Goal: Find contact information: Find contact information

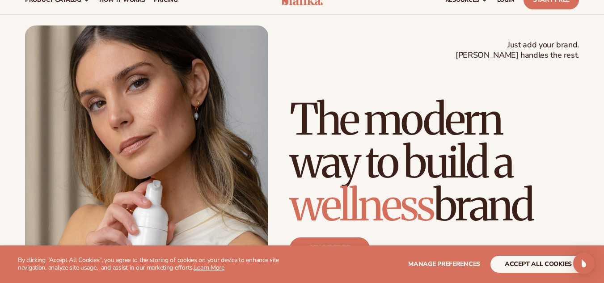
scroll to position [45, 0]
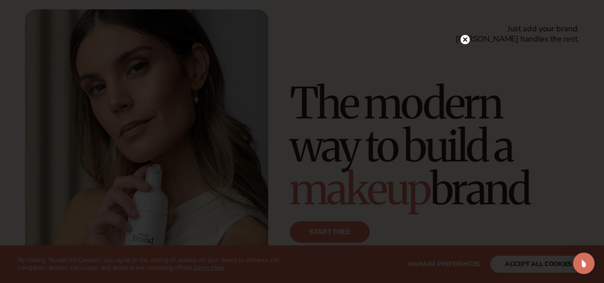
click at [464, 35] on icon at bounding box center [464, 39] width 9 height 9
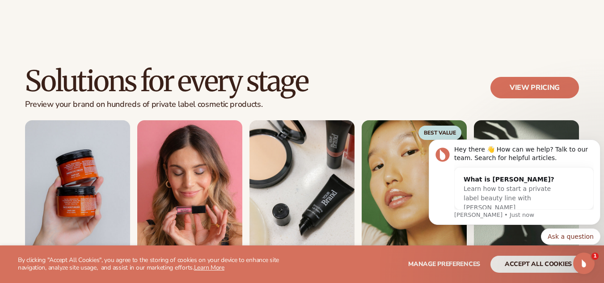
scroll to position [849, 0]
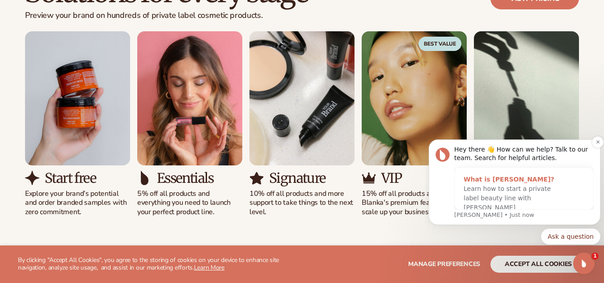
click at [491, 197] on span "Learn how to start a private label beauty line with [PERSON_NAME]" at bounding box center [506, 198] width 87 height 26
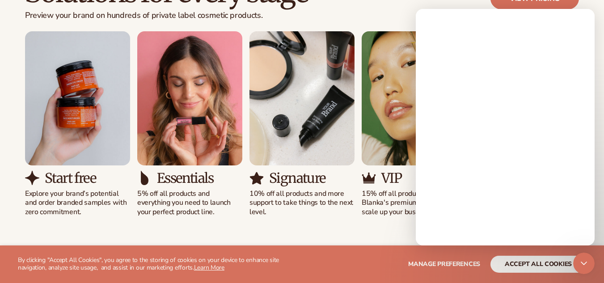
scroll to position [0, 0]
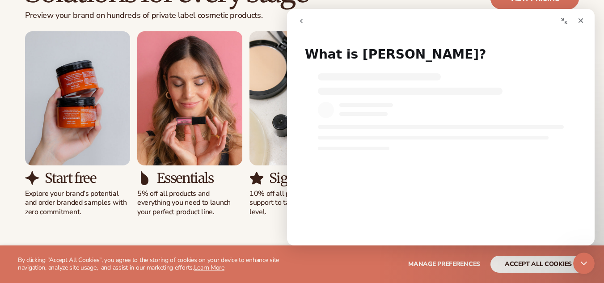
click at [301, 18] on icon "go back" at bounding box center [301, 20] width 7 height 7
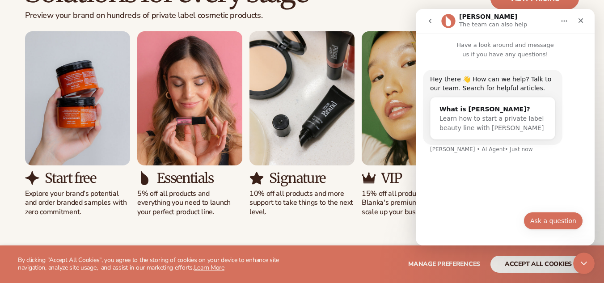
click at [540, 221] on button "Ask a question" at bounding box center [552, 221] width 59 height 18
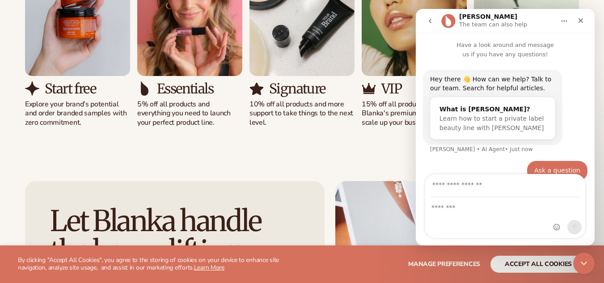
scroll to position [16, 0]
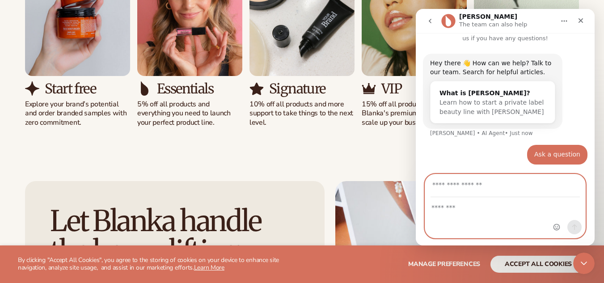
click at [467, 206] on textarea "Message…" at bounding box center [505, 205] width 160 height 15
click at [462, 192] on input "Your email" at bounding box center [504, 185] width 149 height 23
type input "**********"
click at [484, 212] on textarea "Message…" at bounding box center [505, 205] width 160 height 15
paste textarea "**********"
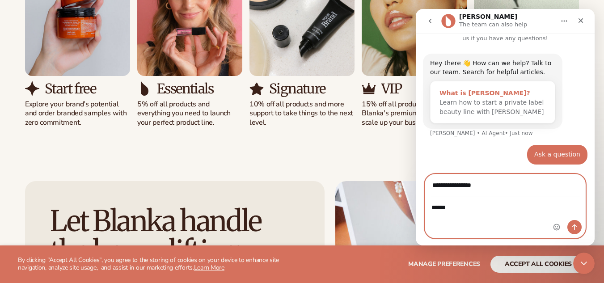
type textarea "**********"
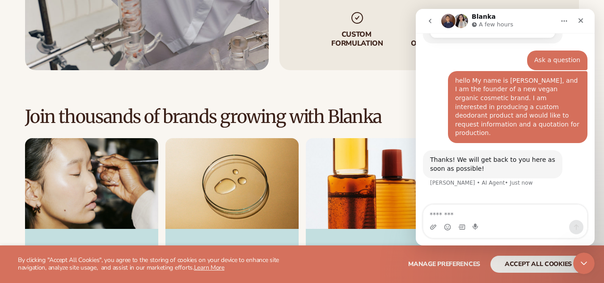
scroll to position [2503, 0]
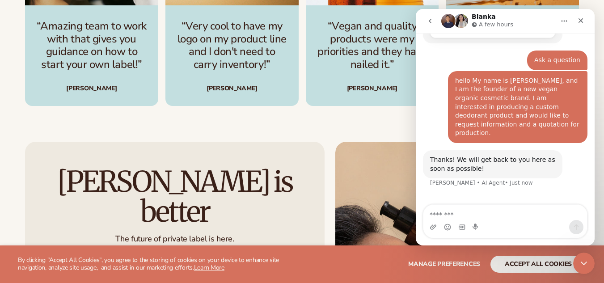
click at [568, 17] on button "Home" at bounding box center [563, 21] width 17 height 17
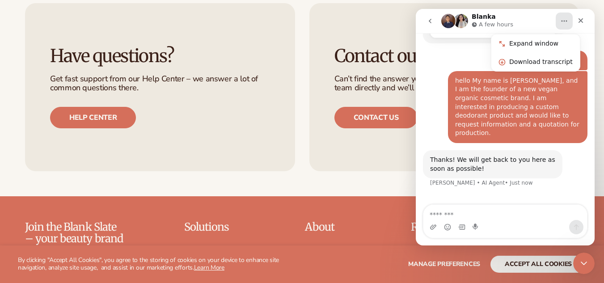
scroll to position [3441, 0]
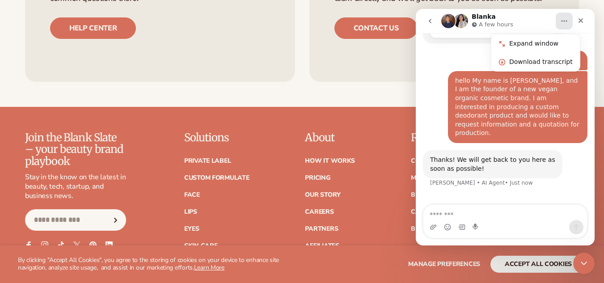
click at [88, 209] on input "Email" at bounding box center [75, 219] width 101 height 21
click at [151, 132] on div "Join the Blank Slate – your beauty brand playbook Stay in the know on the lates…" at bounding box center [302, 216] width 554 height 168
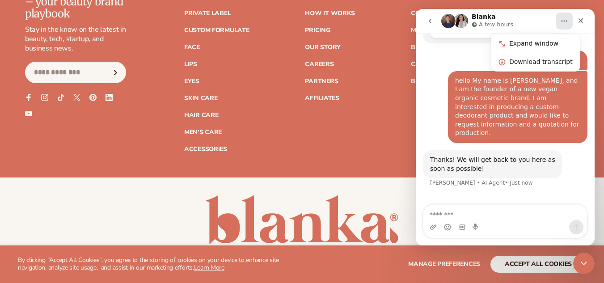
scroll to position [3596, 0]
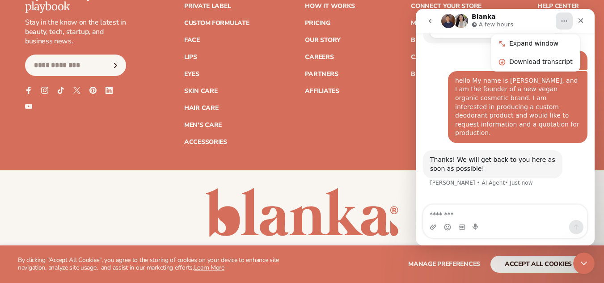
click at [561, 18] on icon "Home" at bounding box center [563, 20] width 7 height 7
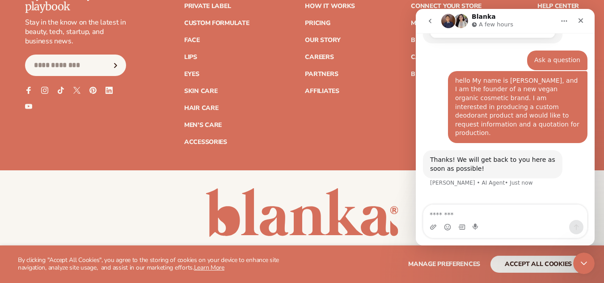
click at [561, 18] on icon "Home" at bounding box center [563, 20] width 7 height 7
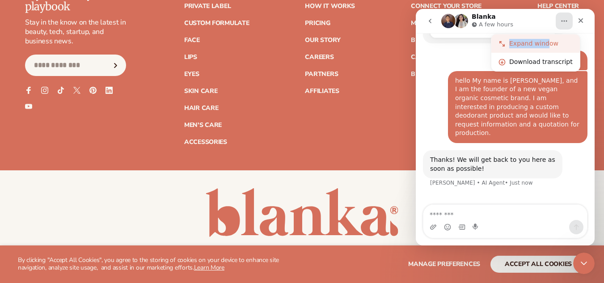
drag, startPoint x: 543, startPoint y: 18, endPoint x: 546, endPoint y: 42, distance: 23.9
click at [546, 29] on div "Blanka A few hours Expand window Download transcript" at bounding box center [504, 21] width 167 height 17
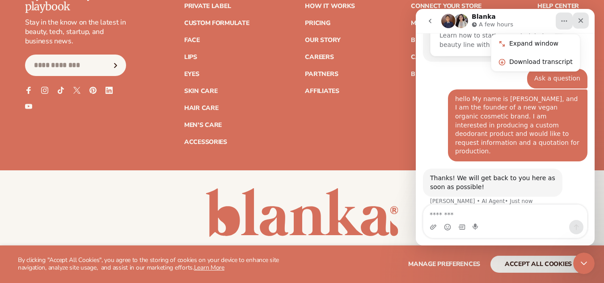
click at [578, 19] on icon "Close" at bounding box center [580, 20] width 7 height 7
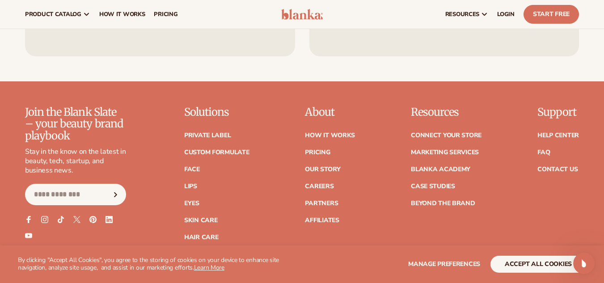
scroll to position [3462, 0]
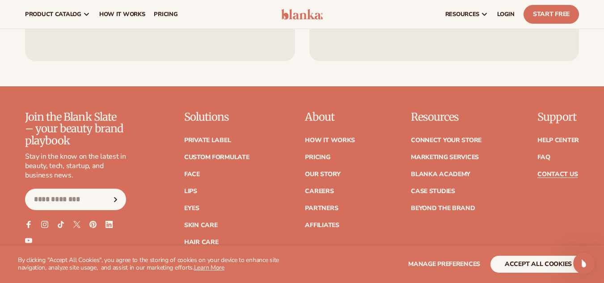
click at [559, 171] on link "Contact Us" at bounding box center [557, 174] width 40 height 6
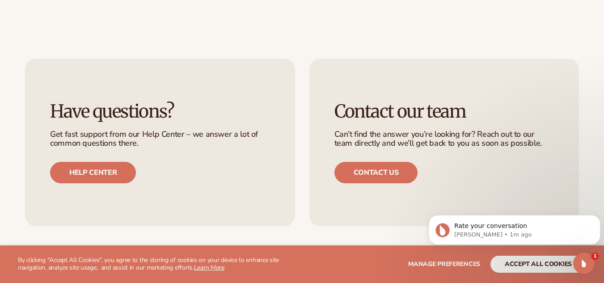
scroll to position [313, 0]
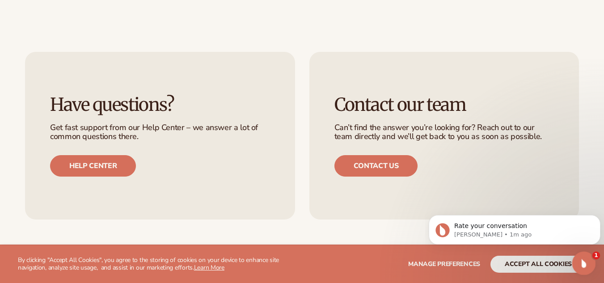
click at [582, 260] on icon "Open Intercom Messenger" at bounding box center [582, 262] width 15 height 15
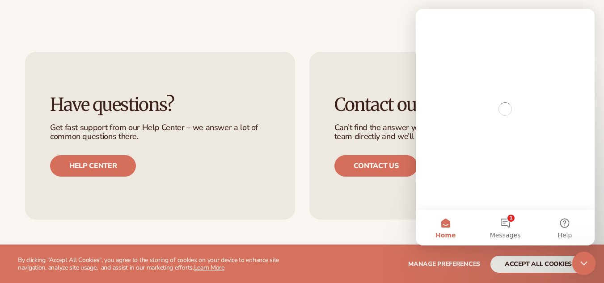
scroll to position [0, 0]
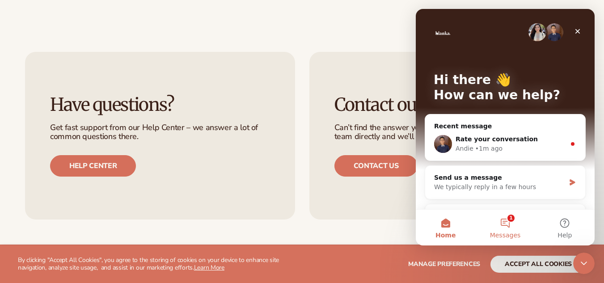
click at [510, 214] on button "1 Messages" at bounding box center [504, 228] width 59 height 36
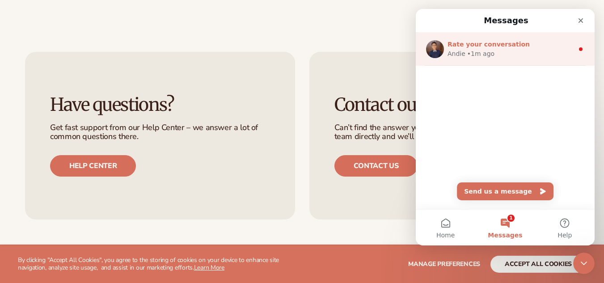
click at [508, 55] on div "Andie • 1m ago" at bounding box center [510, 53] width 126 height 9
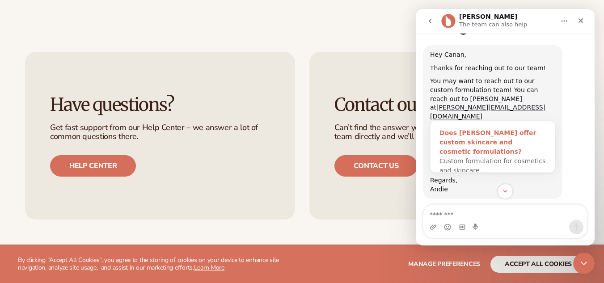
scroll to position [285, 0]
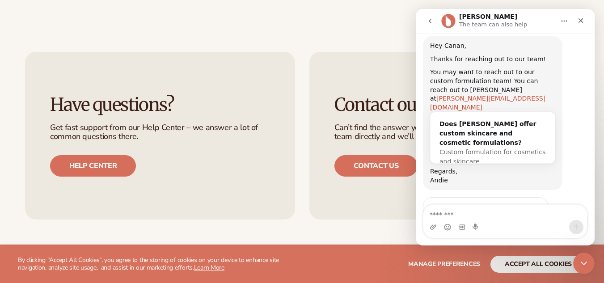
click at [479, 95] on link "[PERSON_NAME][EMAIL_ADDRESS][DOMAIN_NAME]" at bounding box center [487, 103] width 115 height 16
click at [478, 95] on link "[PERSON_NAME][EMAIL_ADDRESS][DOMAIN_NAME]" at bounding box center [487, 103] width 115 height 16
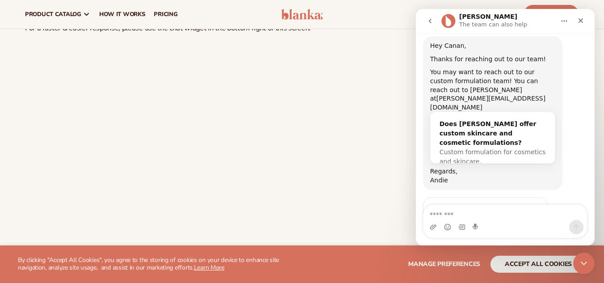
scroll to position [0, 0]
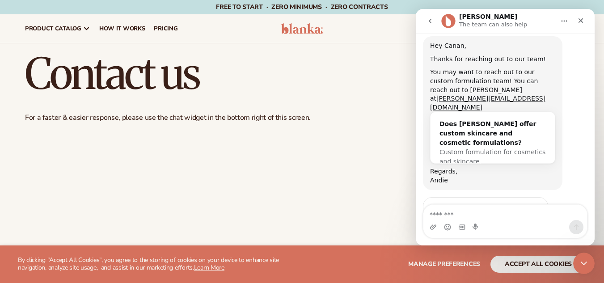
click at [529, 222] on span "Amazing" at bounding box center [527, 230] width 16 height 16
